Goal: Find specific page/section: Find specific page/section

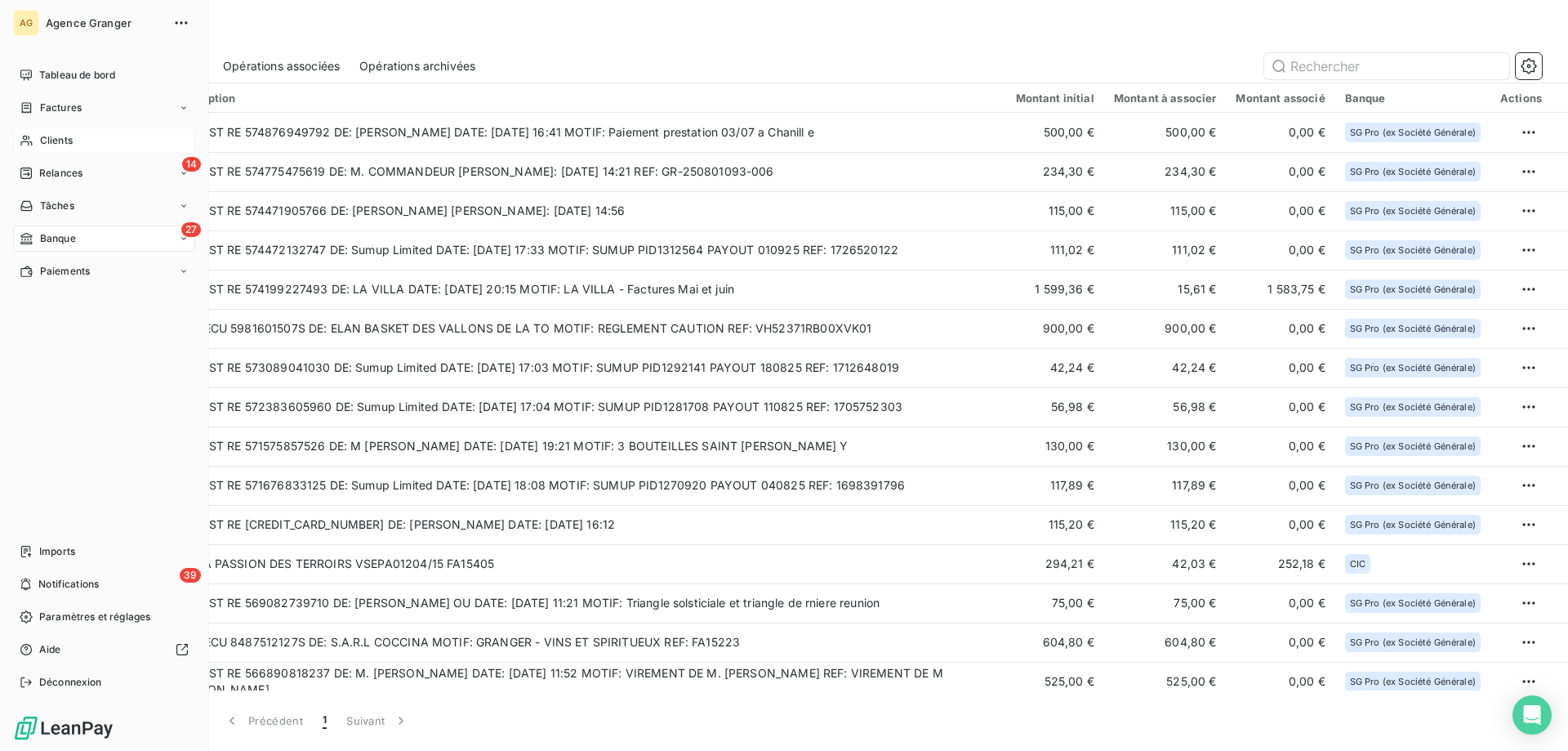
drag, startPoint x: 62, startPoint y: 139, endPoint x: 74, endPoint y: 139, distance: 12.0
click at [62, 139] on span "Clients" at bounding box center [56, 141] width 33 height 15
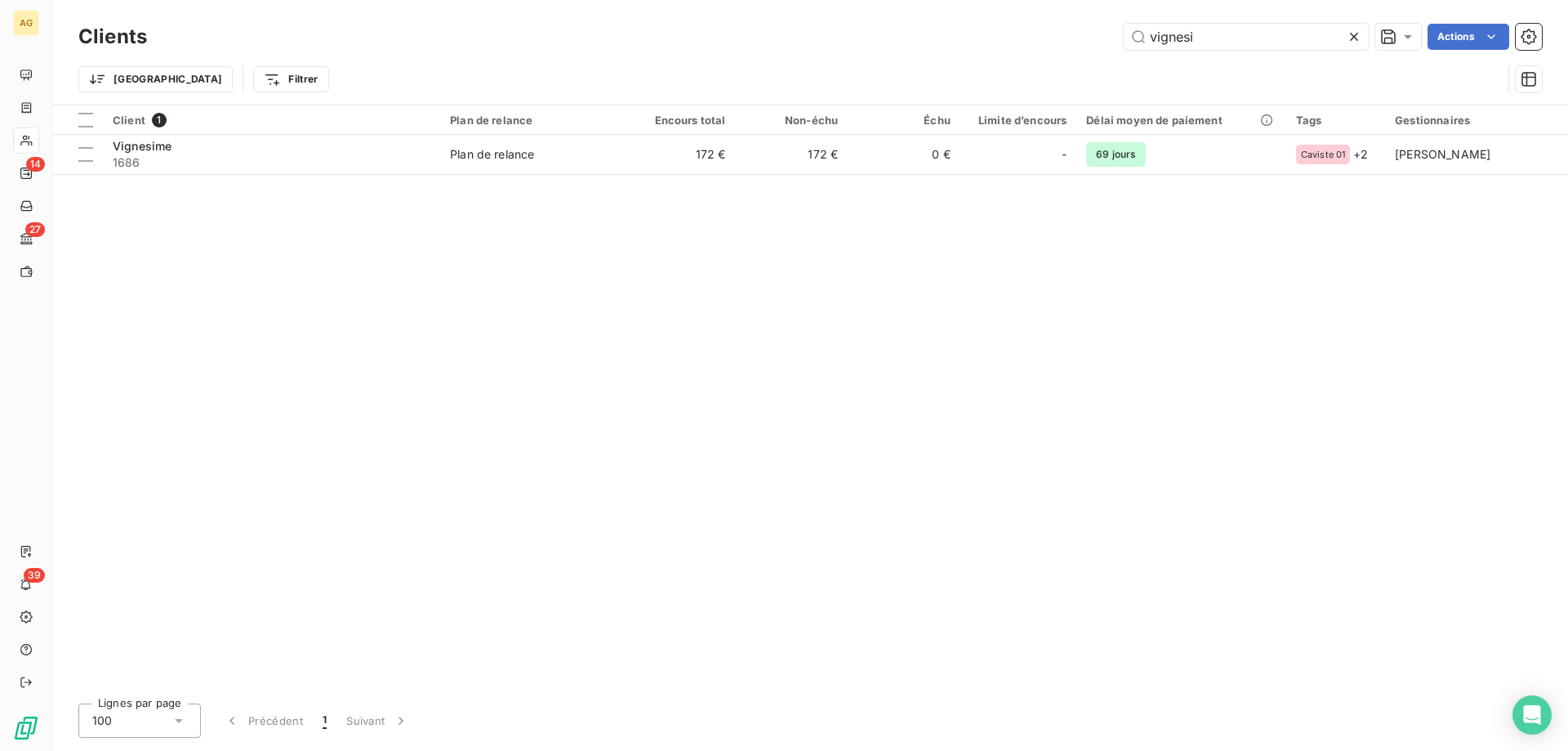
drag, startPoint x: 1220, startPoint y: 42, endPoint x: 678, endPoint y: 62, distance: 542.4
click at [735, 62] on div "Clients vignesi Actions Trier Filtrer" at bounding box center [810, 63] width 1464 height 85
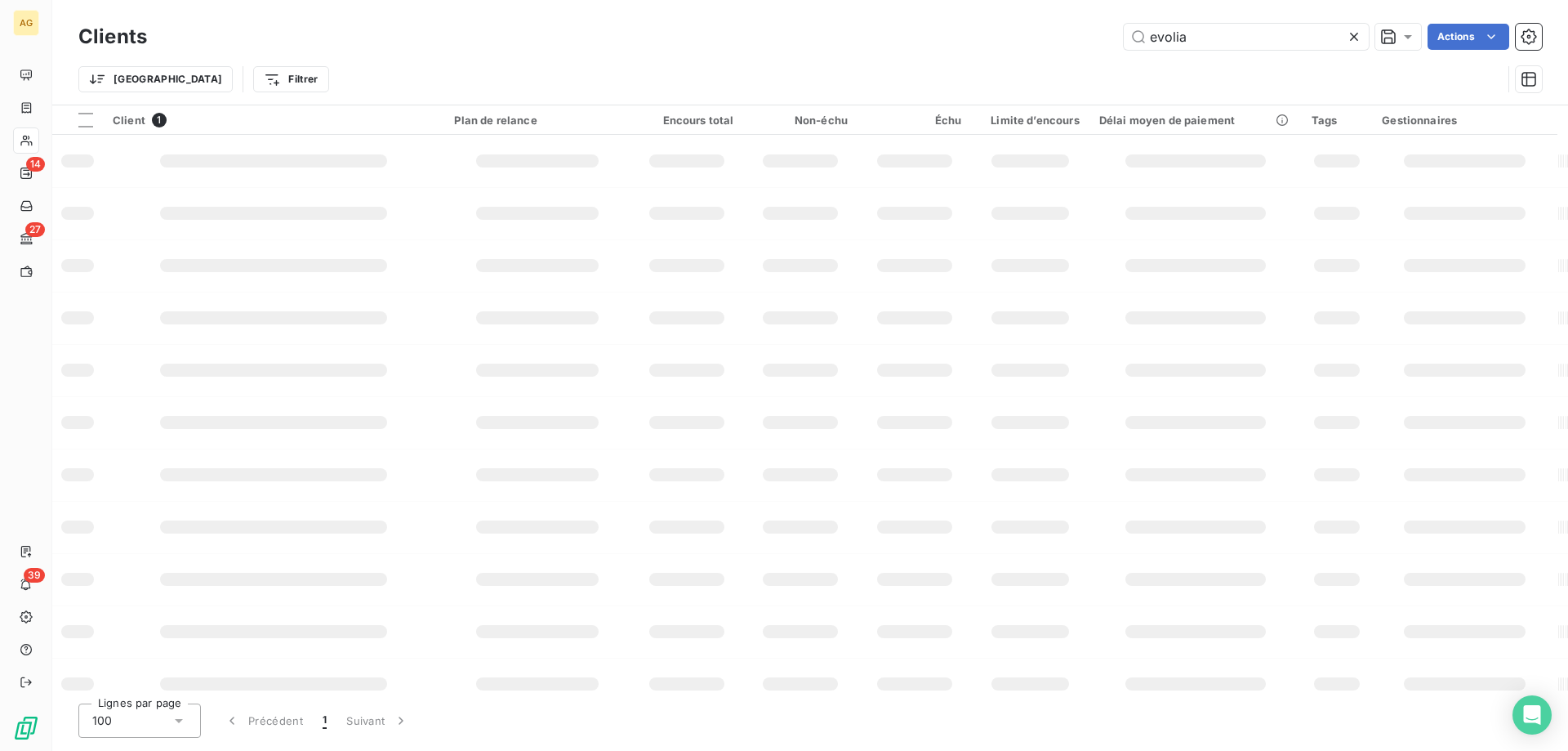
type input "evolia"
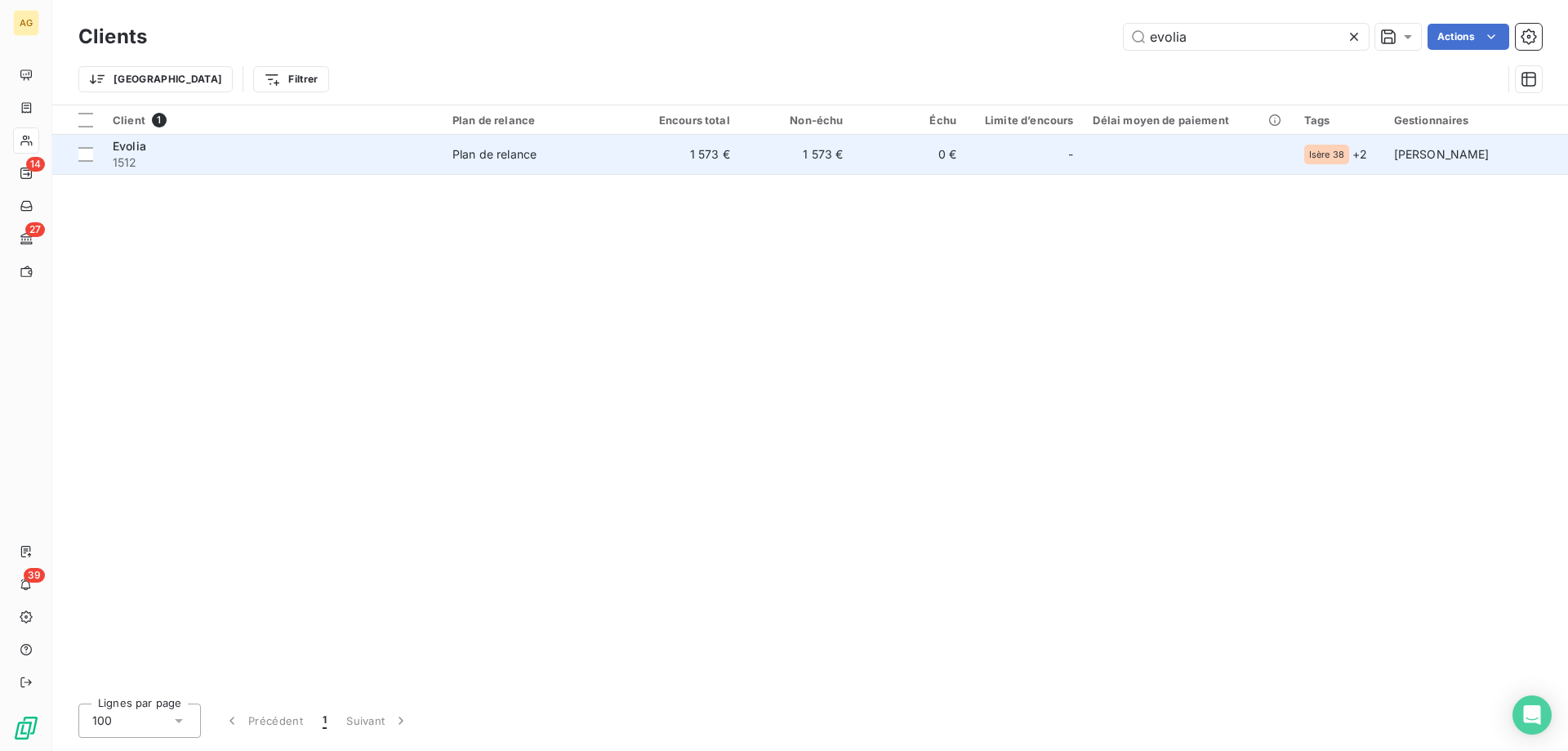
click at [340, 139] on div "Evolia" at bounding box center [272, 146] width 321 height 16
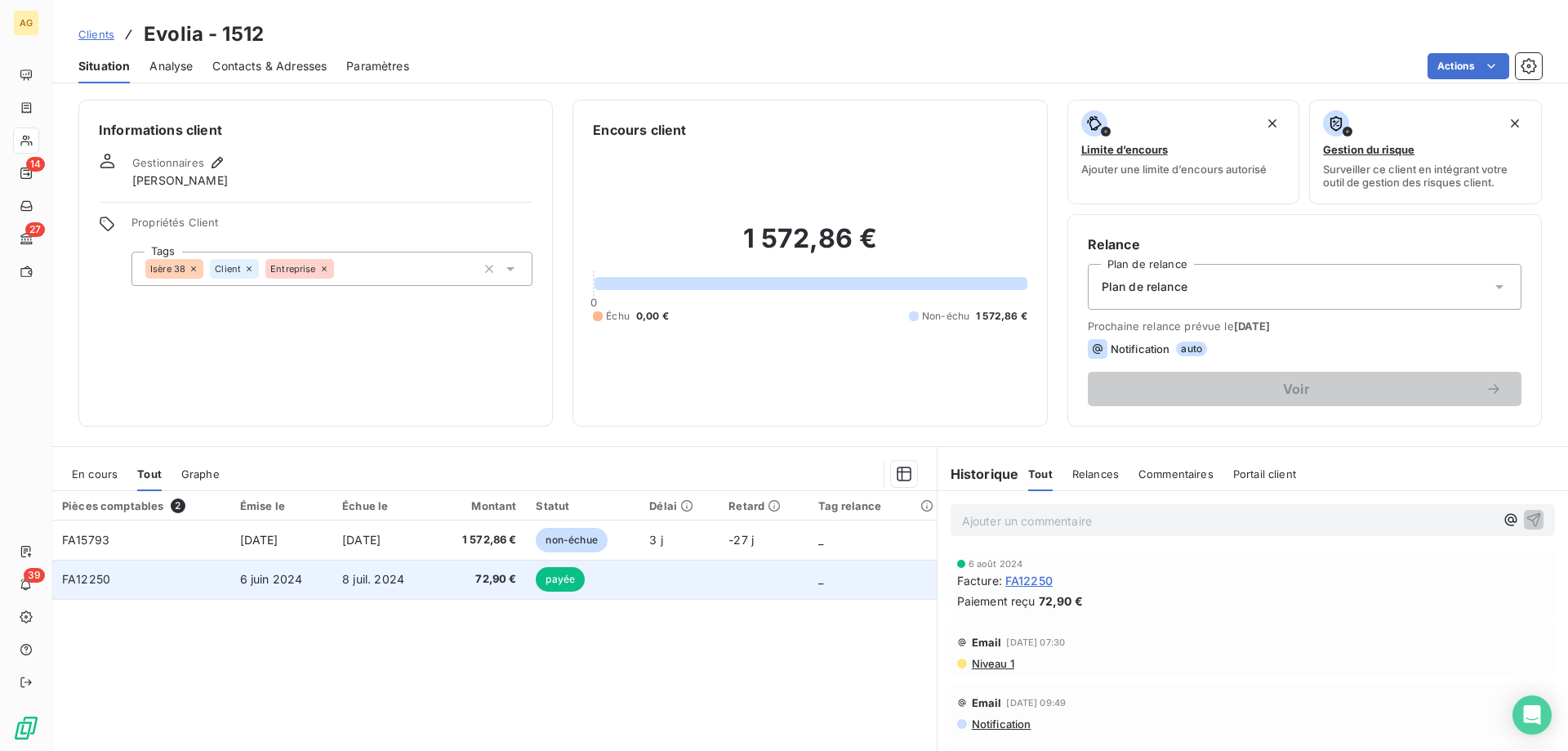
click at [345, 580] on span "8 juil. 2024" at bounding box center [373, 578] width 62 height 14
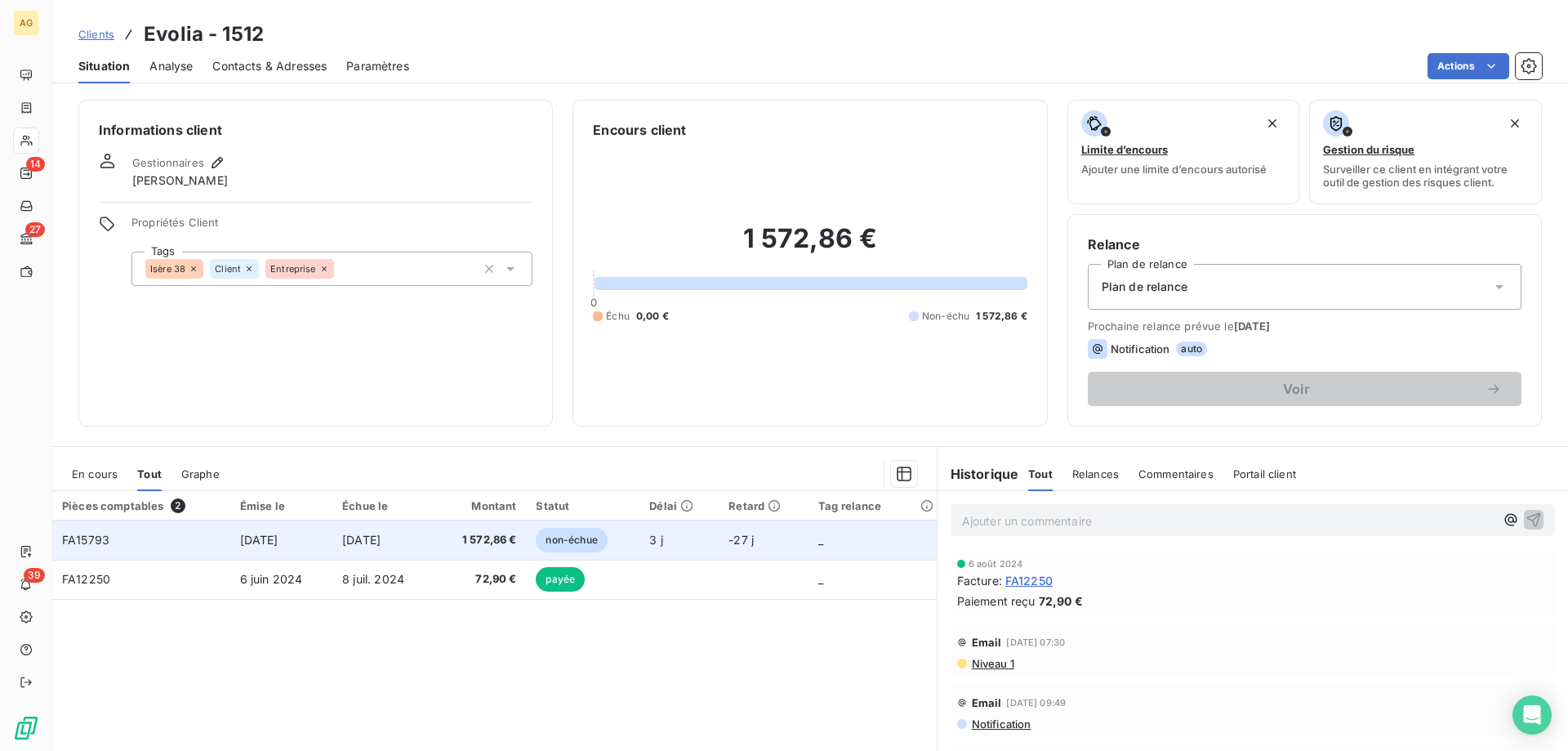
click at [380, 539] on span "[DATE]" at bounding box center [361, 539] width 38 height 14
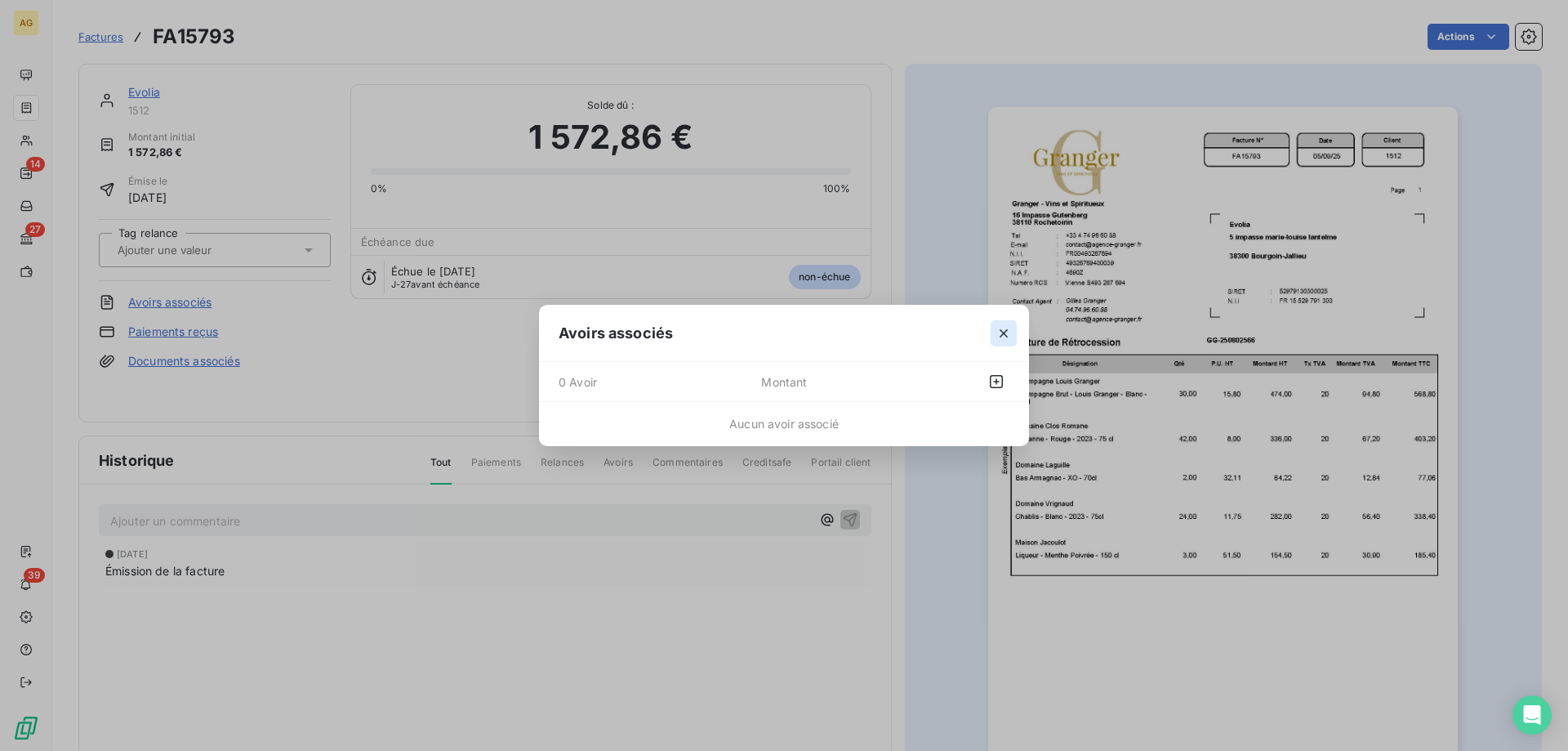
click at [1009, 332] on icon "button" at bounding box center [1003, 333] width 16 height 16
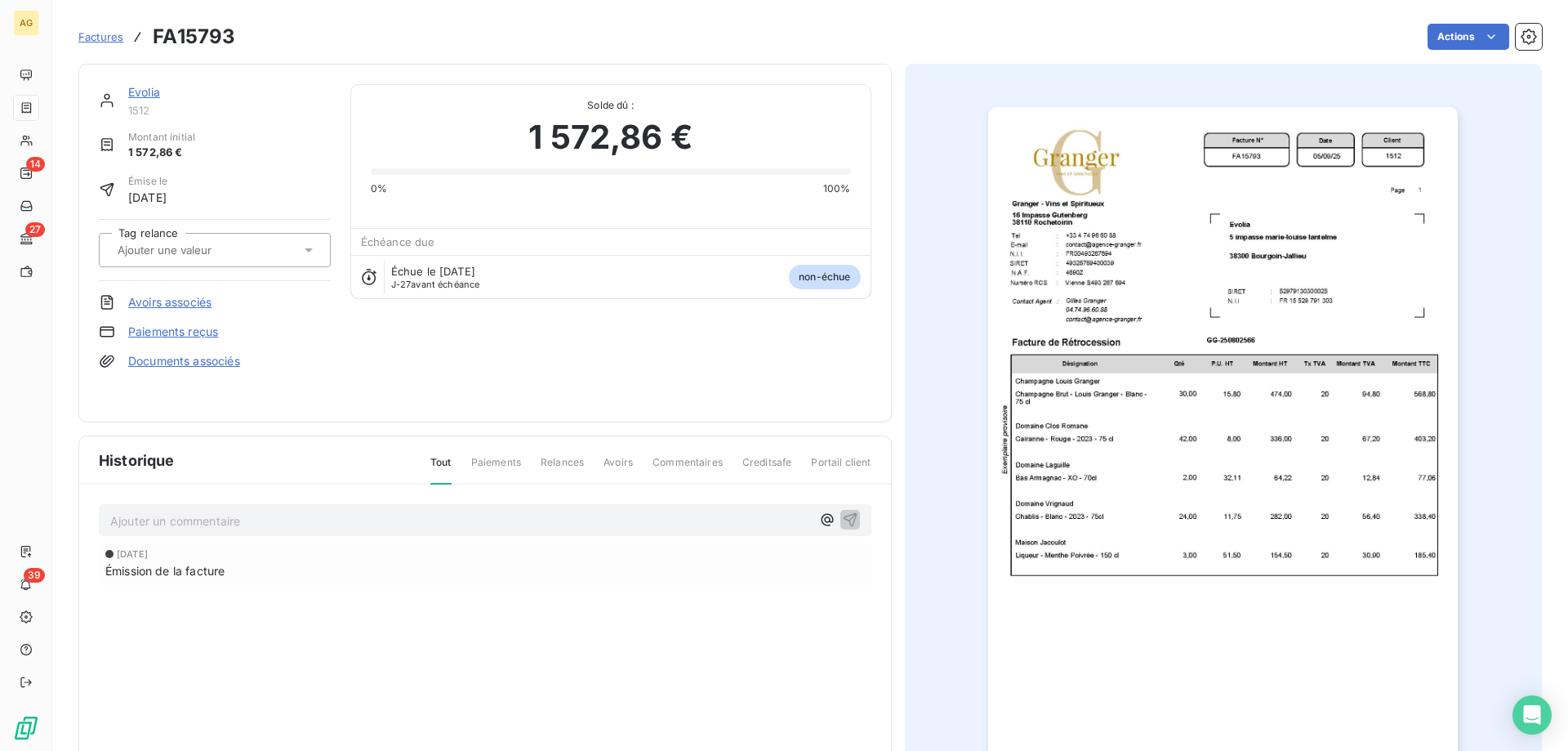
click at [1119, 390] on img "button" at bounding box center [1222, 440] width 469 height 665
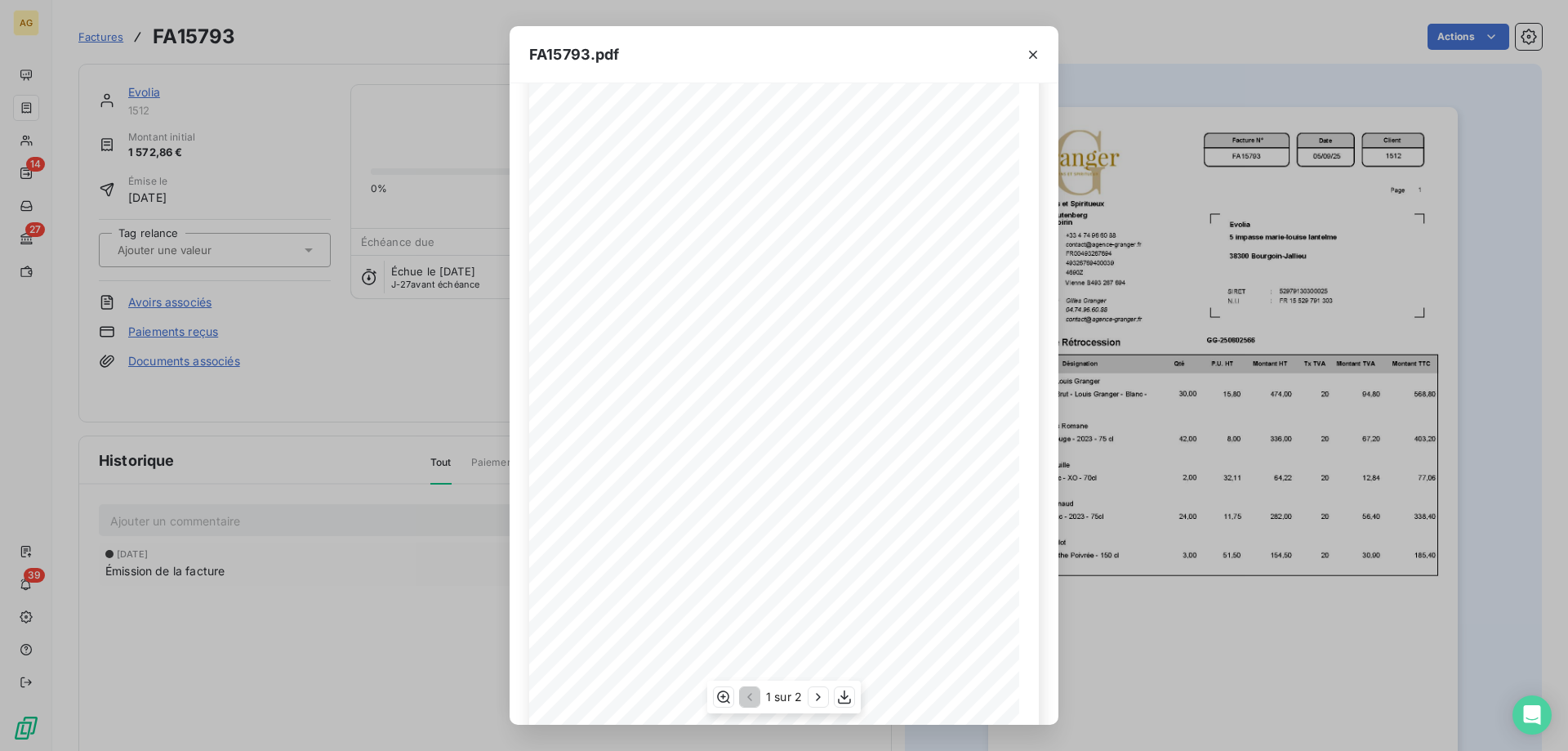
scroll to position [91, 0]
click at [1036, 57] on icon "button" at bounding box center [1032, 54] width 8 height 8
